Goal: Task Accomplishment & Management: Complete application form

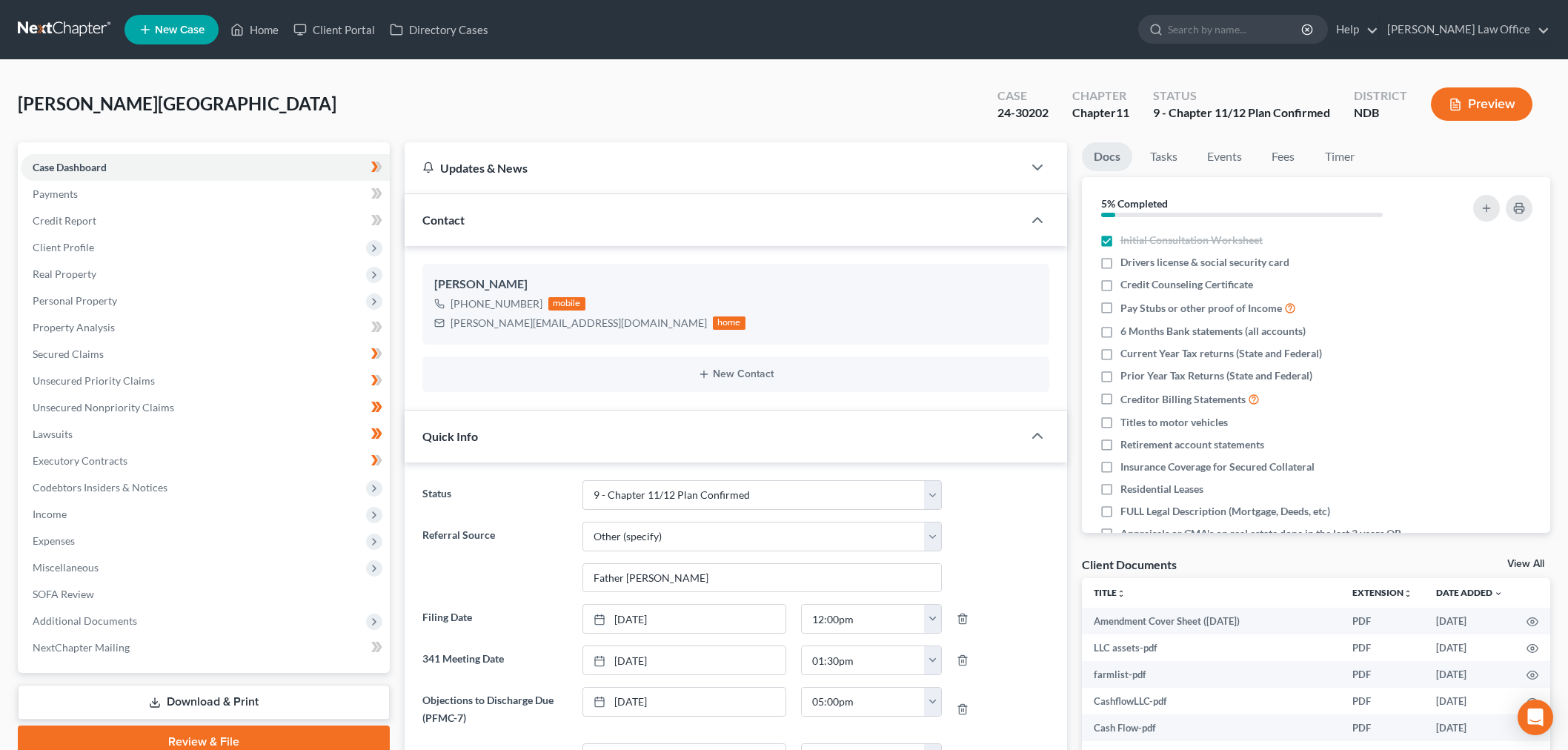
select select "12"
select select "6"
select select "0"
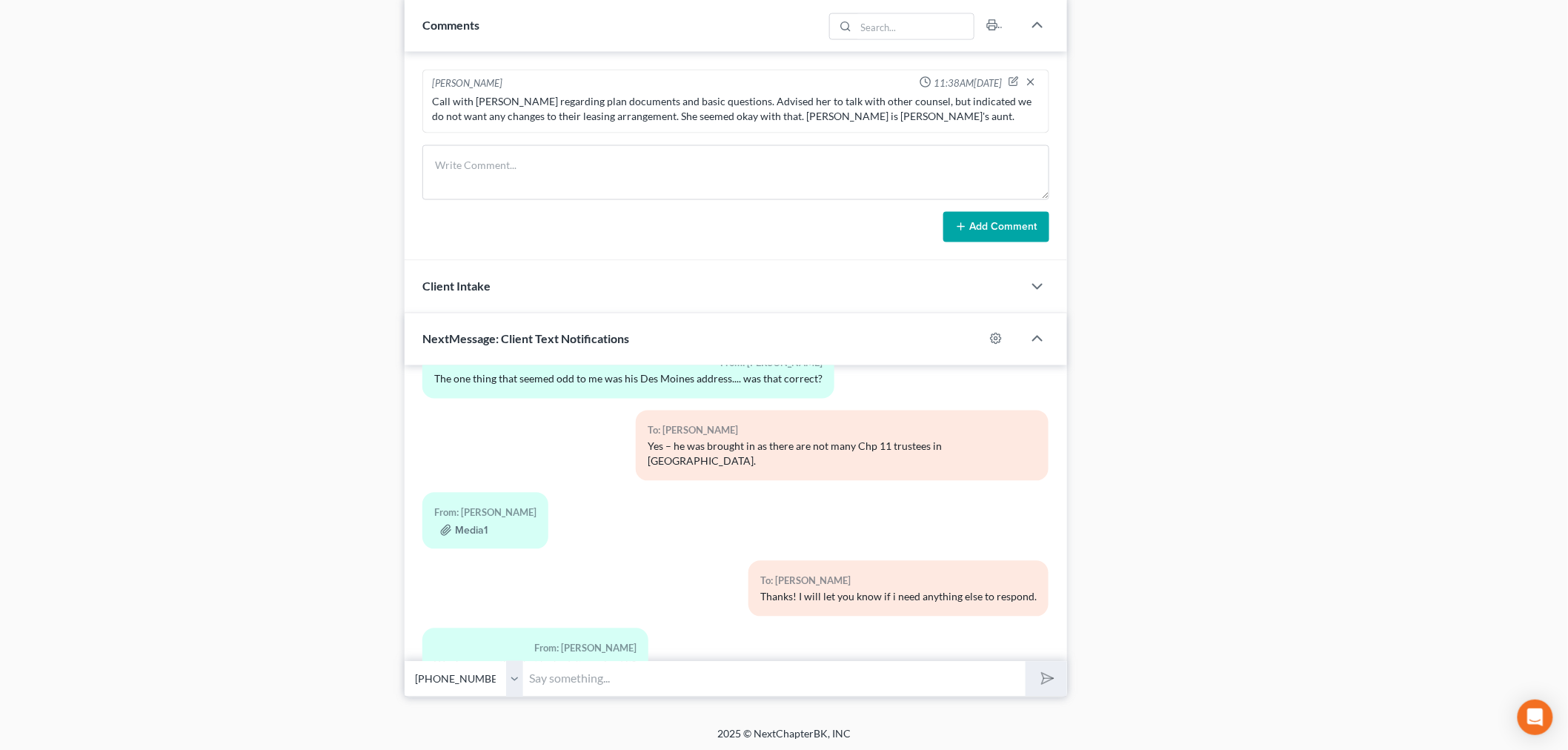
scroll to position [1003, 0]
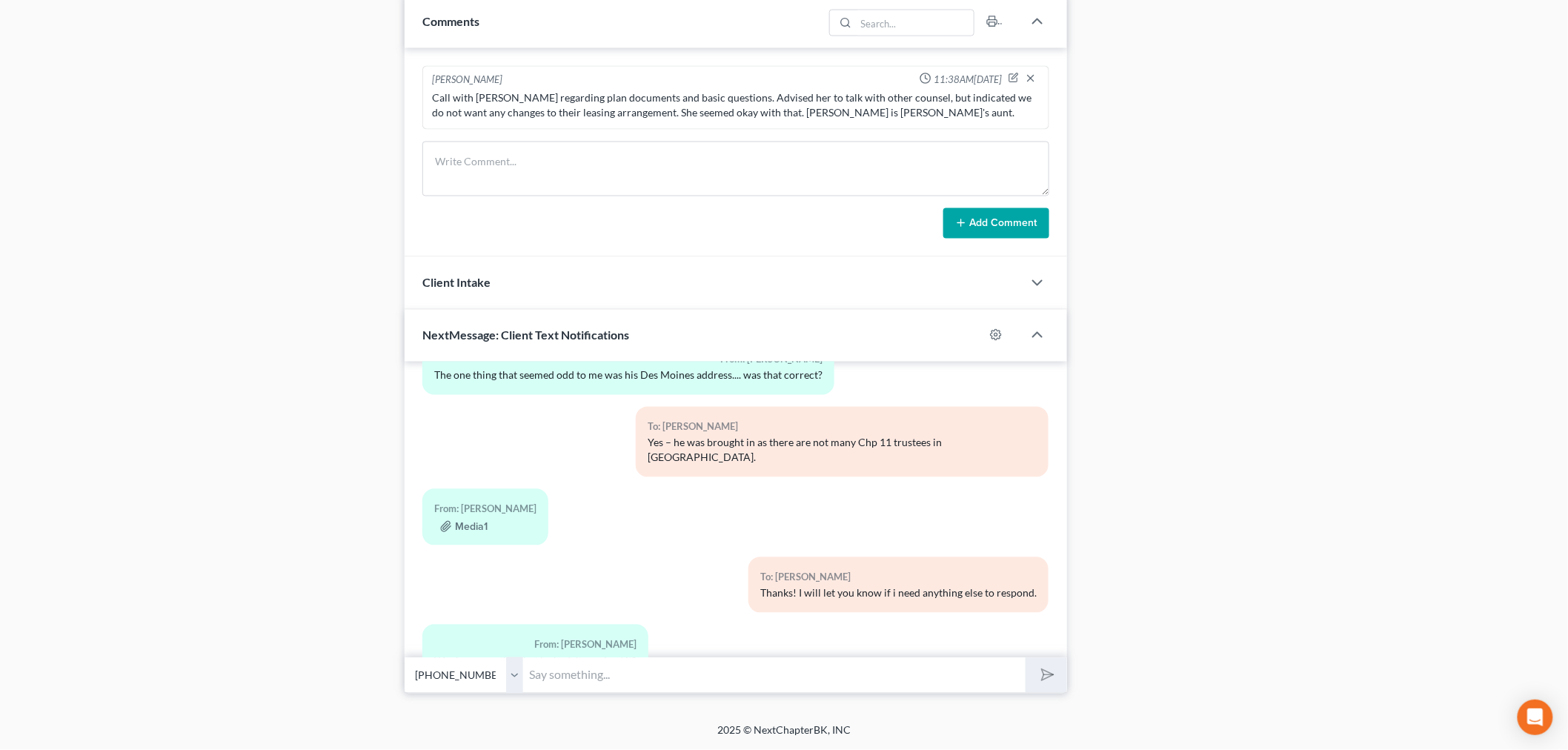
click at [596, 677] on input "text" at bounding box center [774, 675] width 502 height 37
type input "Couple of questions. 1) How much of the ARM financing (rough estimate is fine) …"
click at [1025, 658] on button "submit" at bounding box center [1046, 675] width 41 height 35
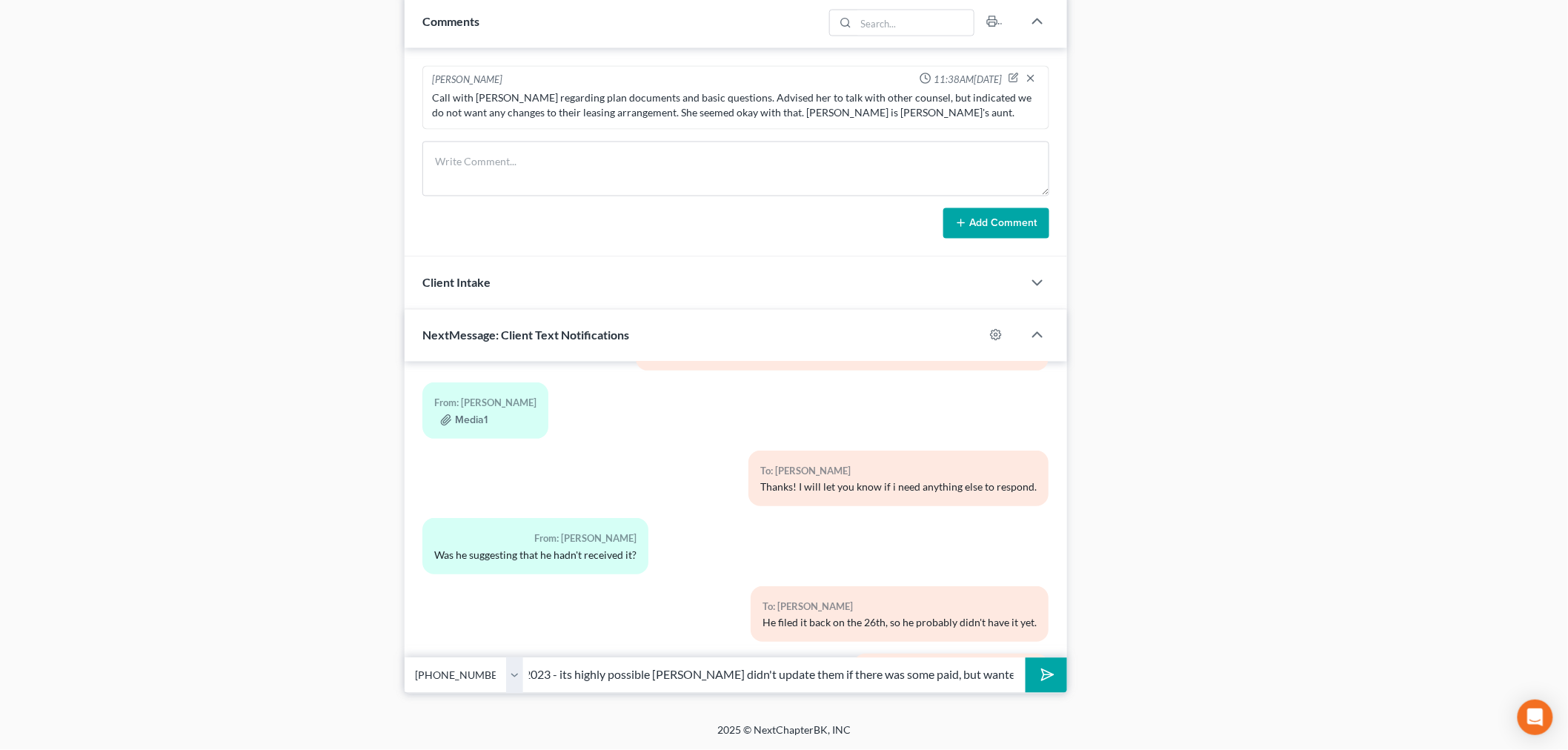
scroll to position [0, 336]
type input "Tronson's attorney's office emailed today asking about 2023 - its highly possib…"
click at [1025, 658] on button "submit" at bounding box center [1046, 675] width 41 height 35
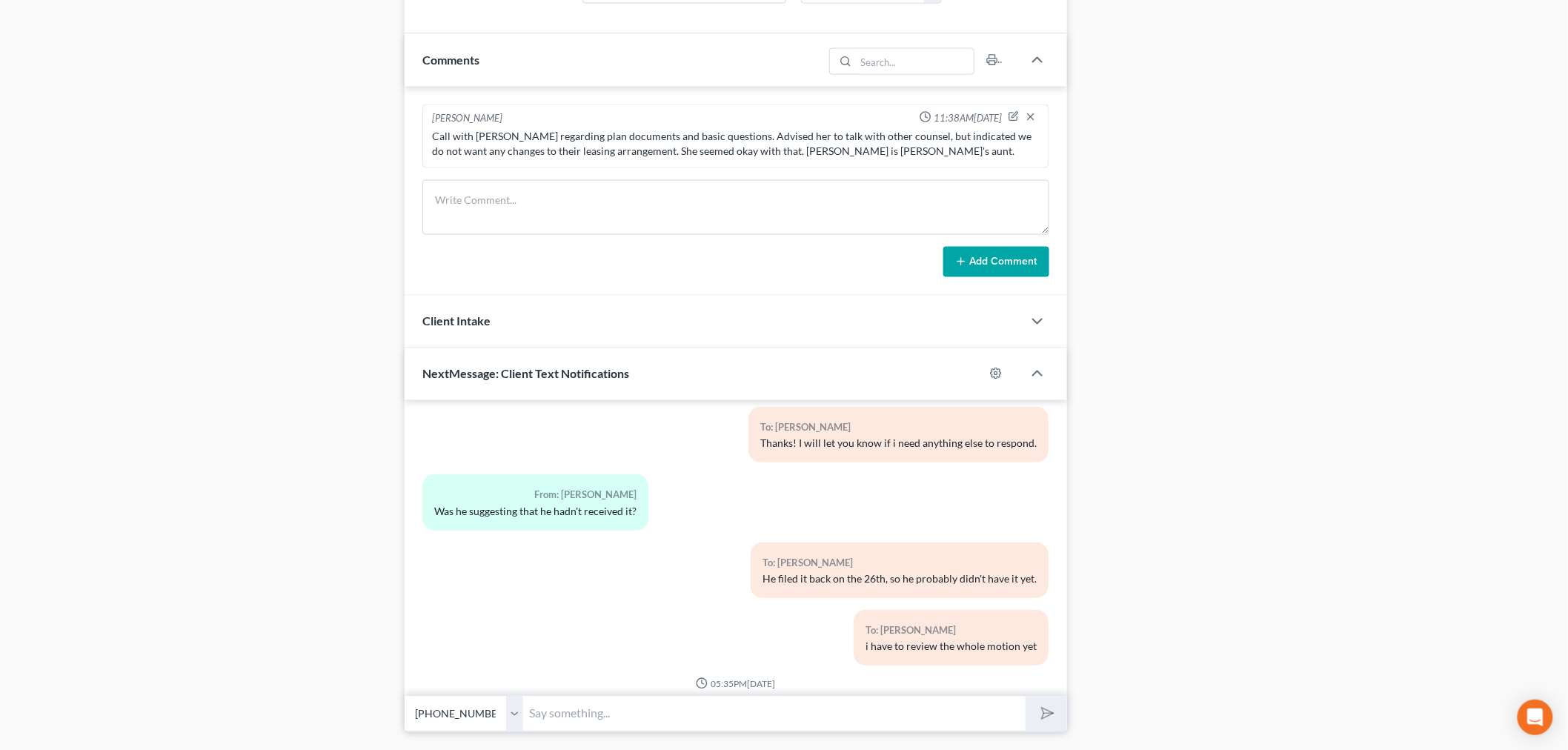
scroll to position [1003, 0]
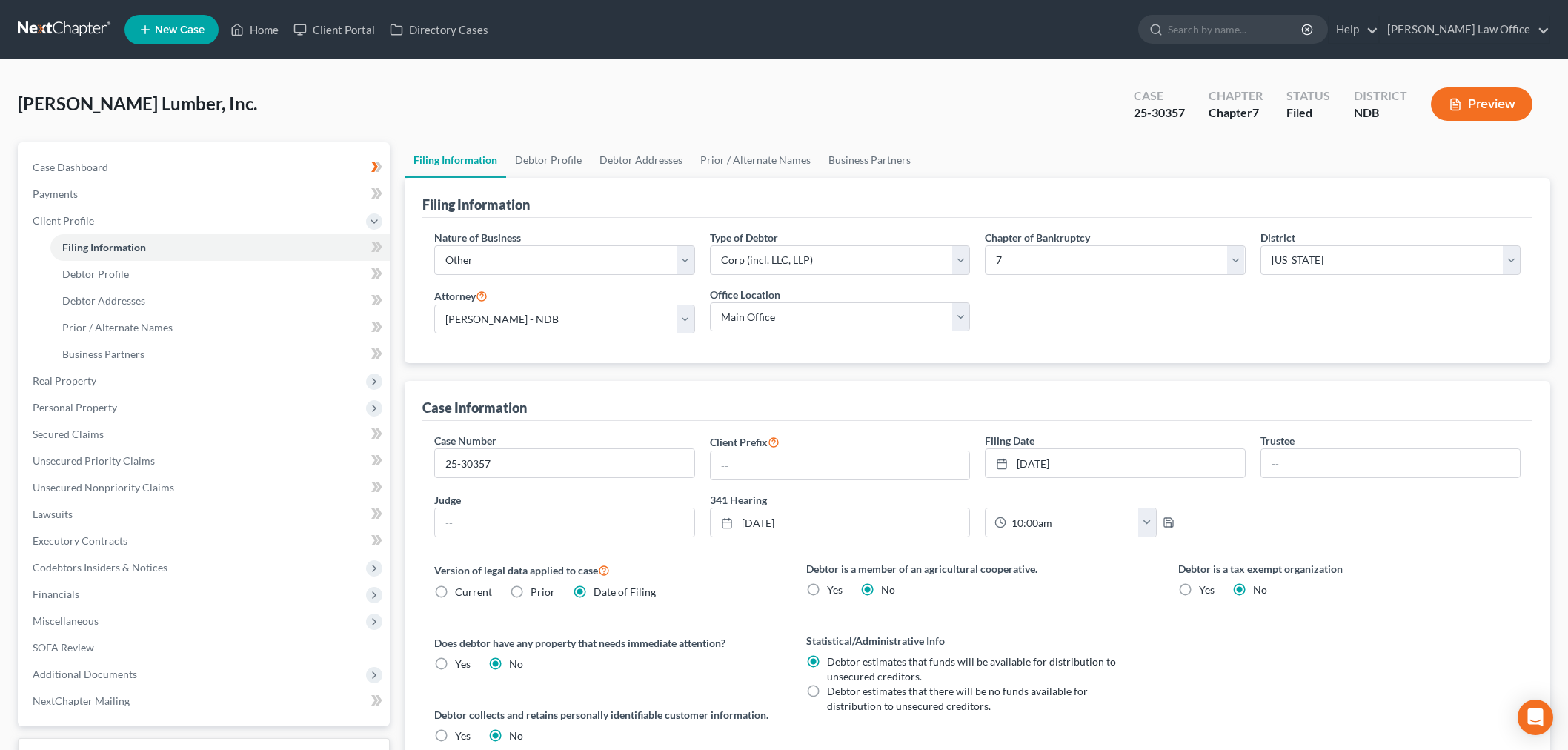
select select "3"
select select "1"
select select "0"
select select "60"
select select "0"
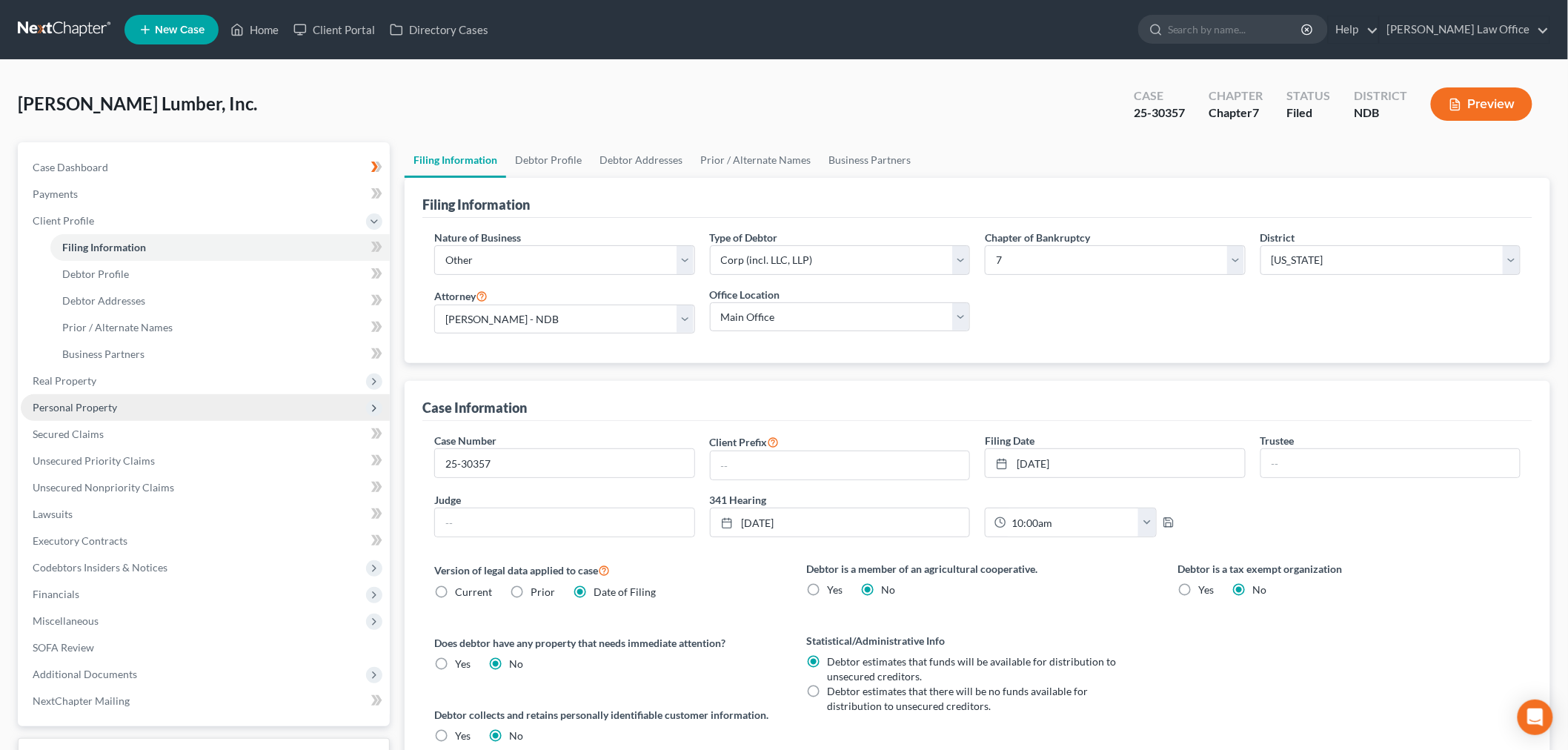
click at [150, 397] on span "Personal Property" at bounding box center [205, 407] width 369 height 27
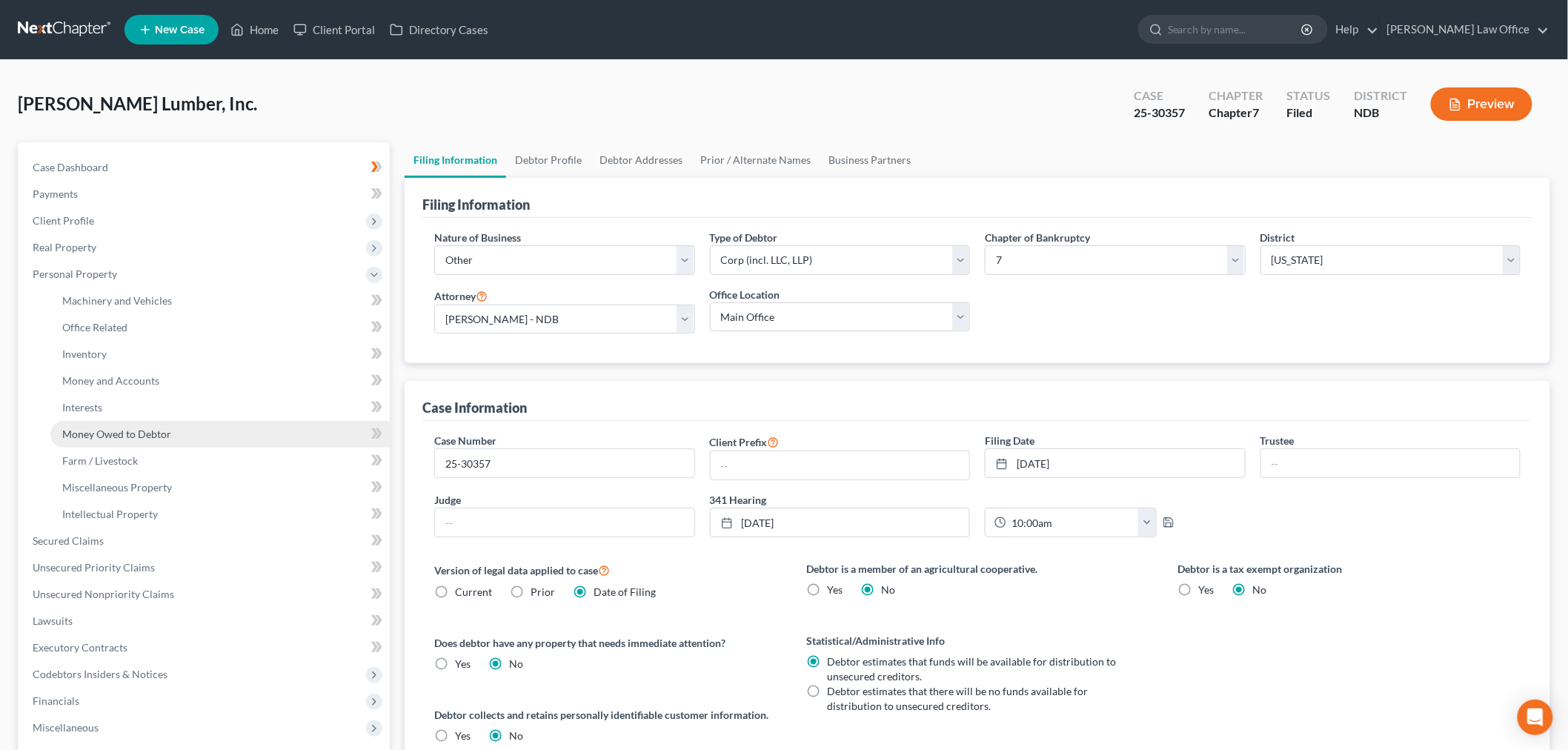
click at [125, 433] on span "Money Owed to Debtor" at bounding box center [116, 434] width 109 height 13
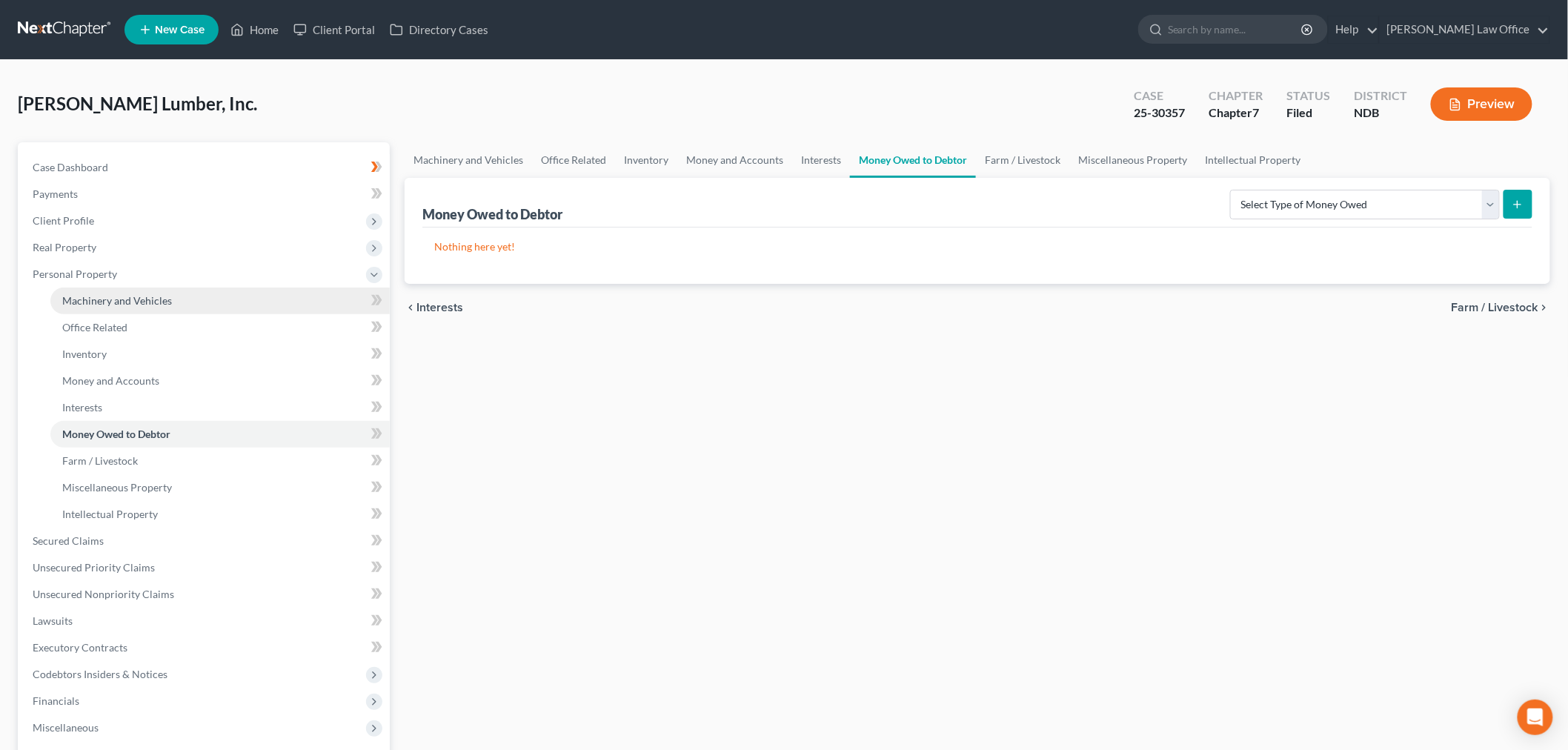
click at [125, 304] on span "Machinery and Vehicles" at bounding box center [116, 300] width 110 height 13
